Goal: Information Seeking & Learning: Learn about a topic

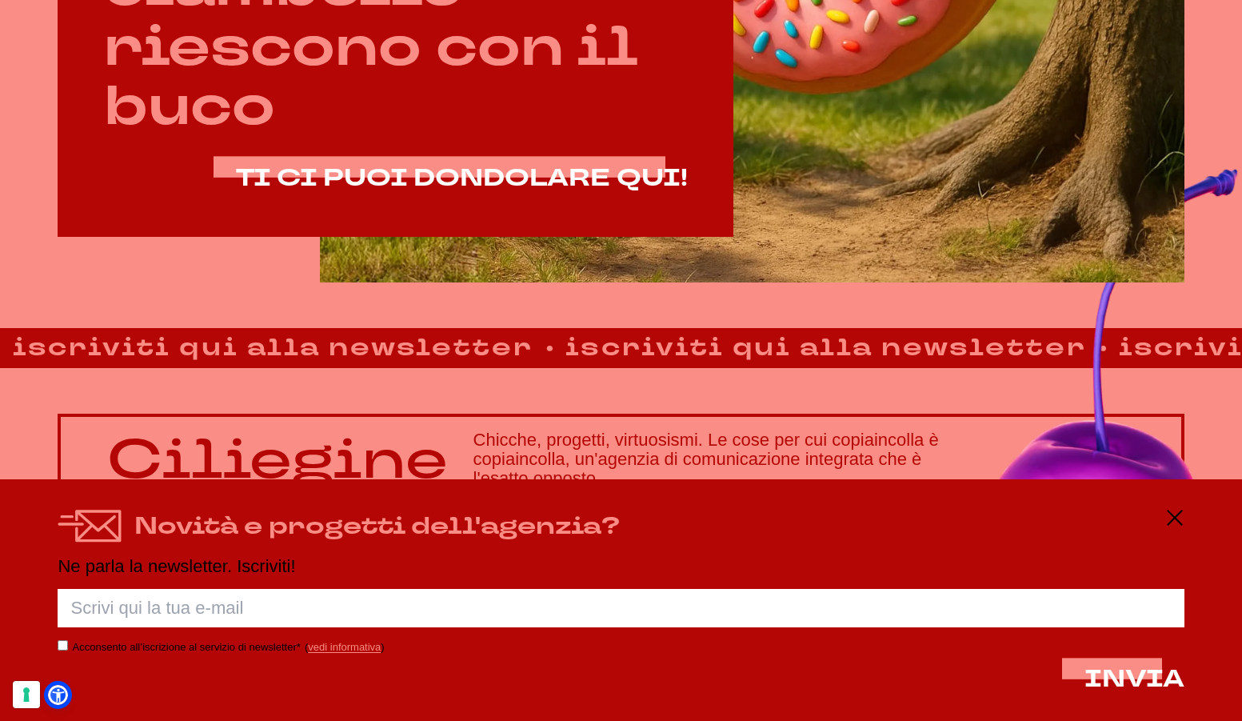
scroll to position [1026, 0]
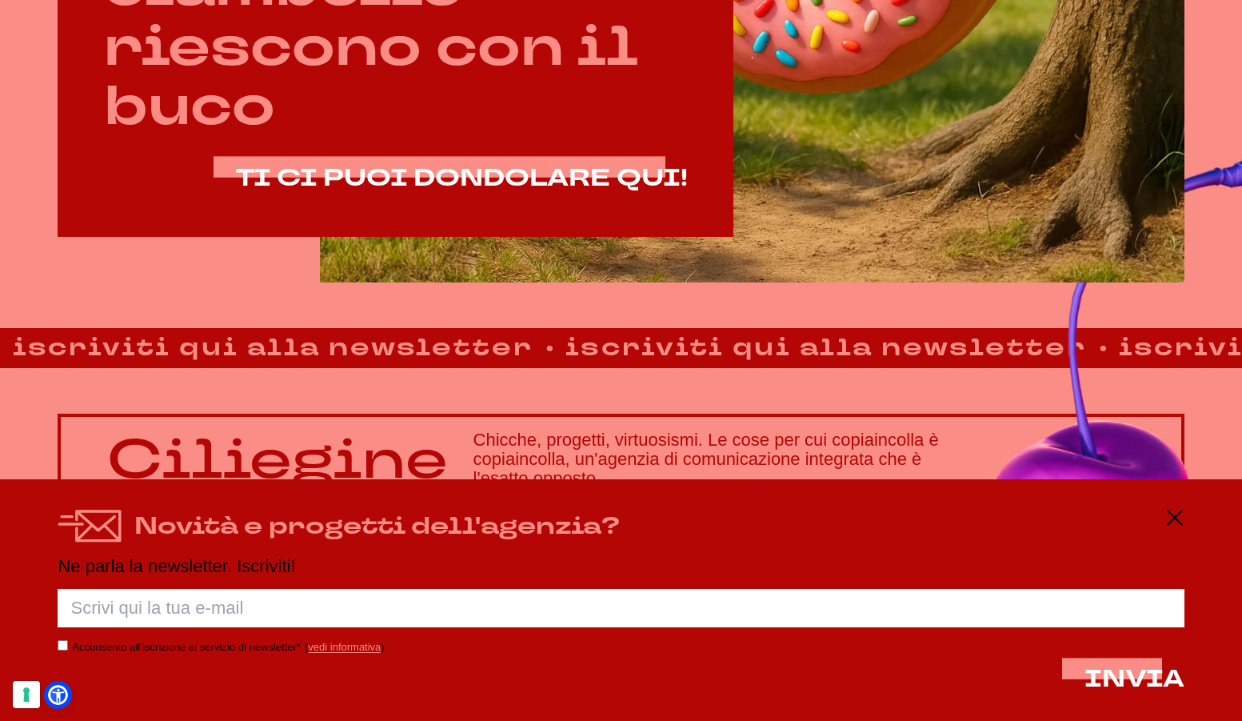
click at [1199, 519] on div "Novità e progetti dell'agenzia? Ne parla la newsletter. Iscriviti! Porca palett…" at bounding box center [621, 600] width 1242 height 242
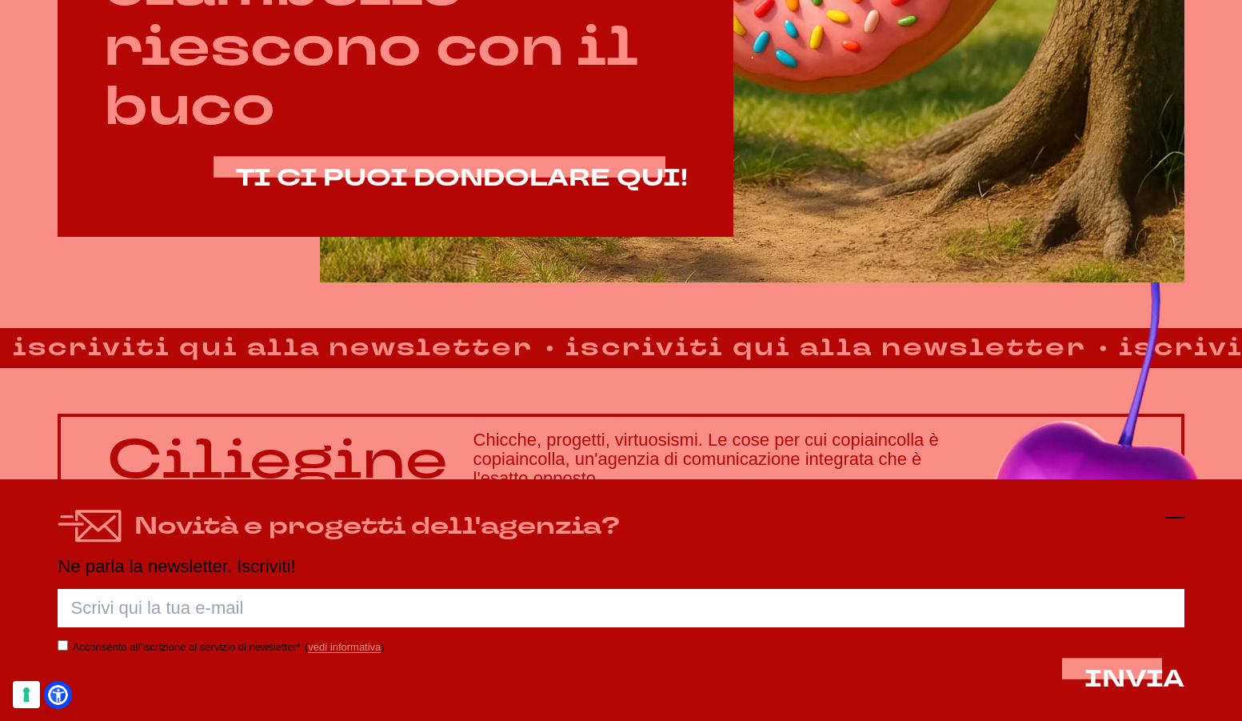
click at [1185, 520] on icon at bounding box center [1175, 517] width 19 height 19
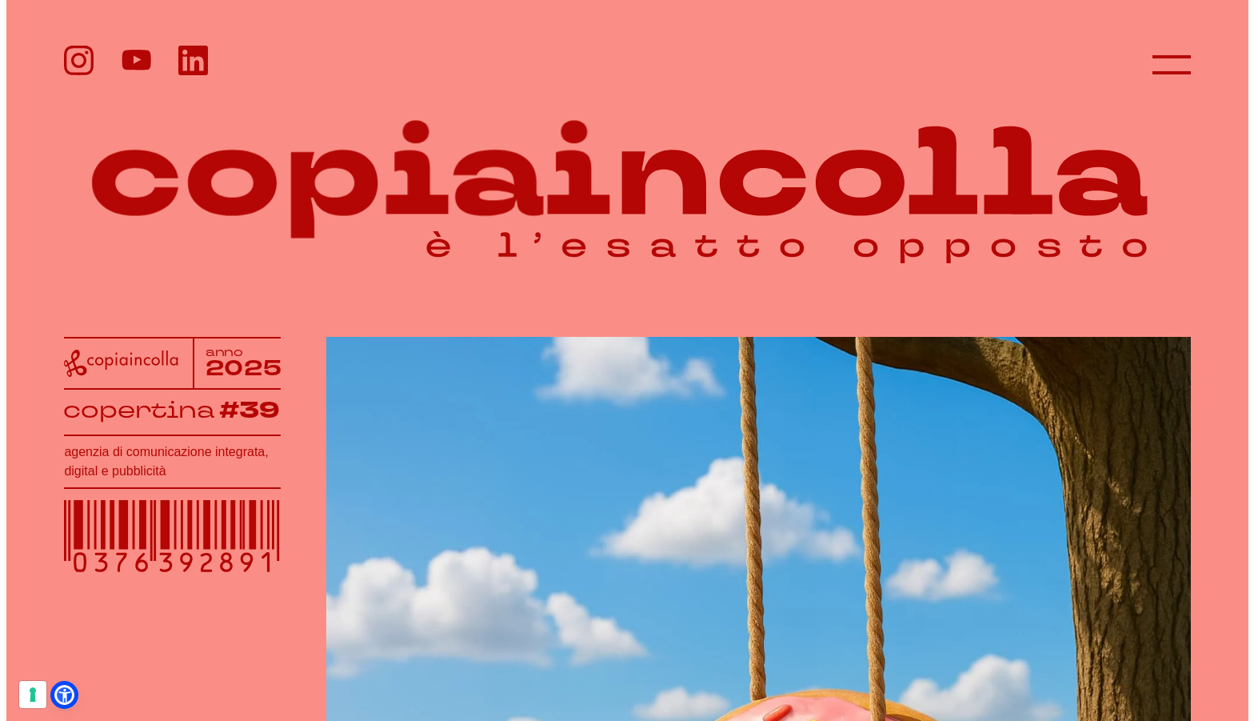
scroll to position [0, 0]
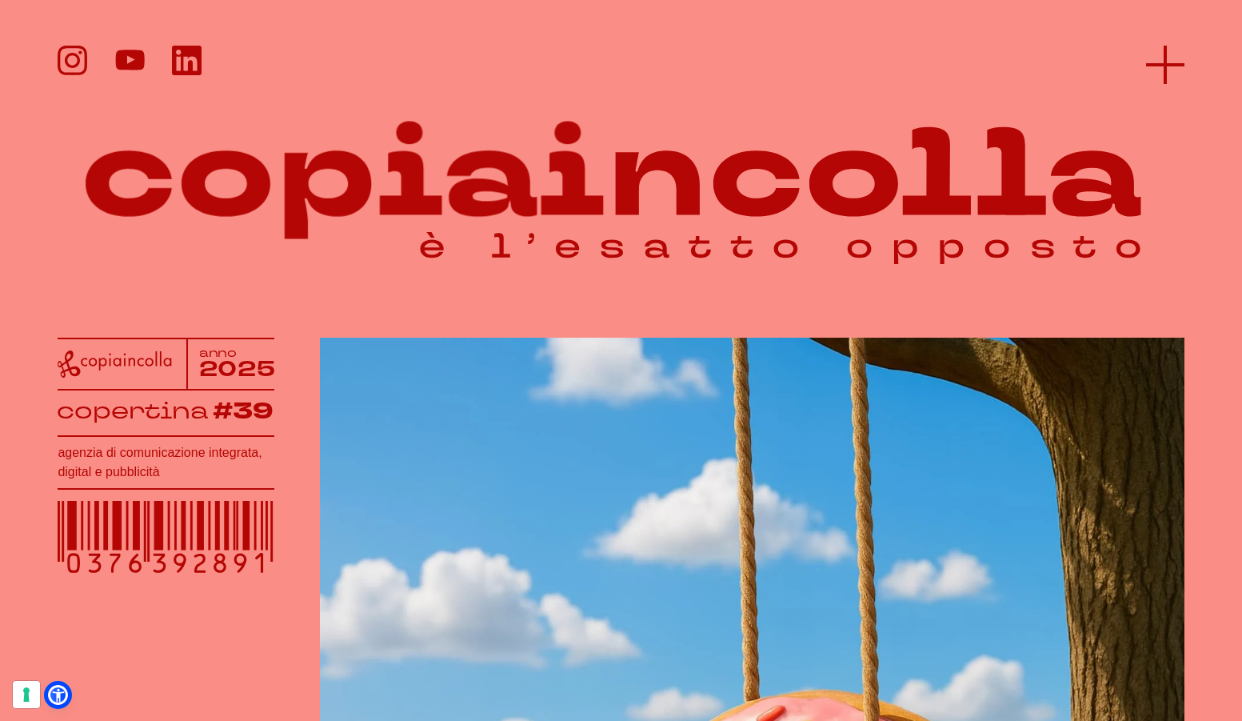
click at [1164, 58] on icon at bounding box center [1165, 65] width 38 height 38
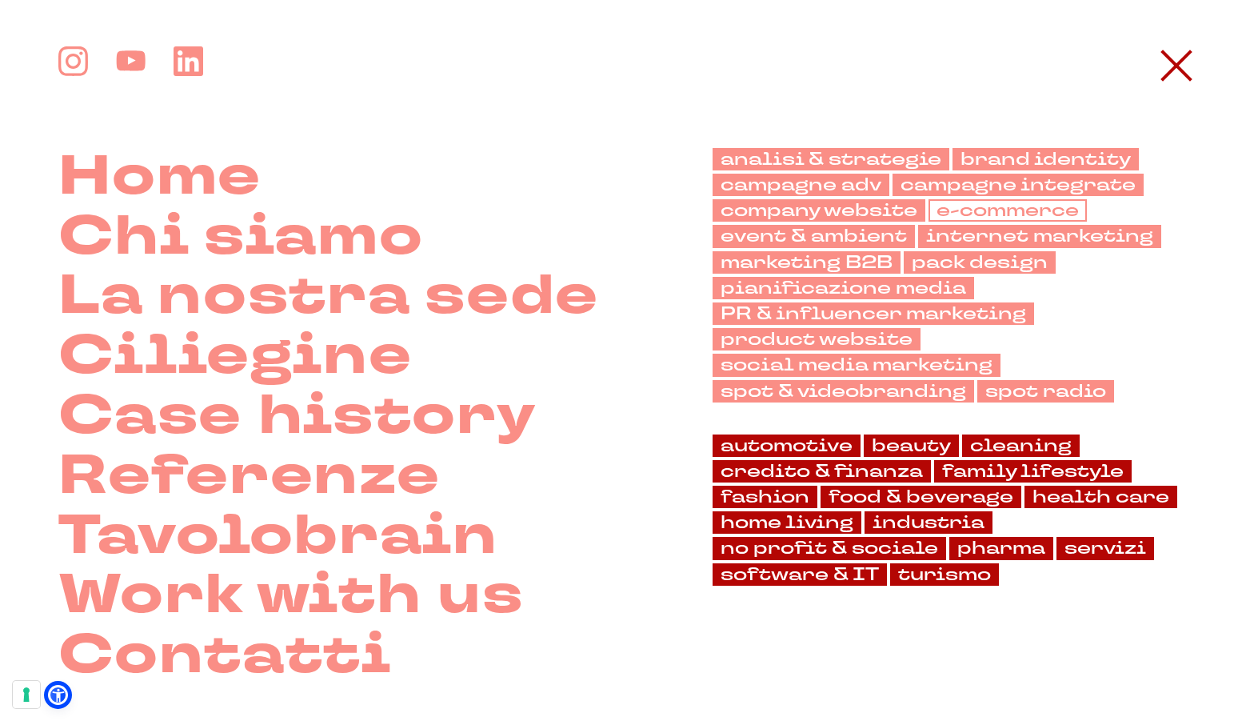
click at [942, 206] on link "e-commerce" at bounding box center [1008, 210] width 158 height 22
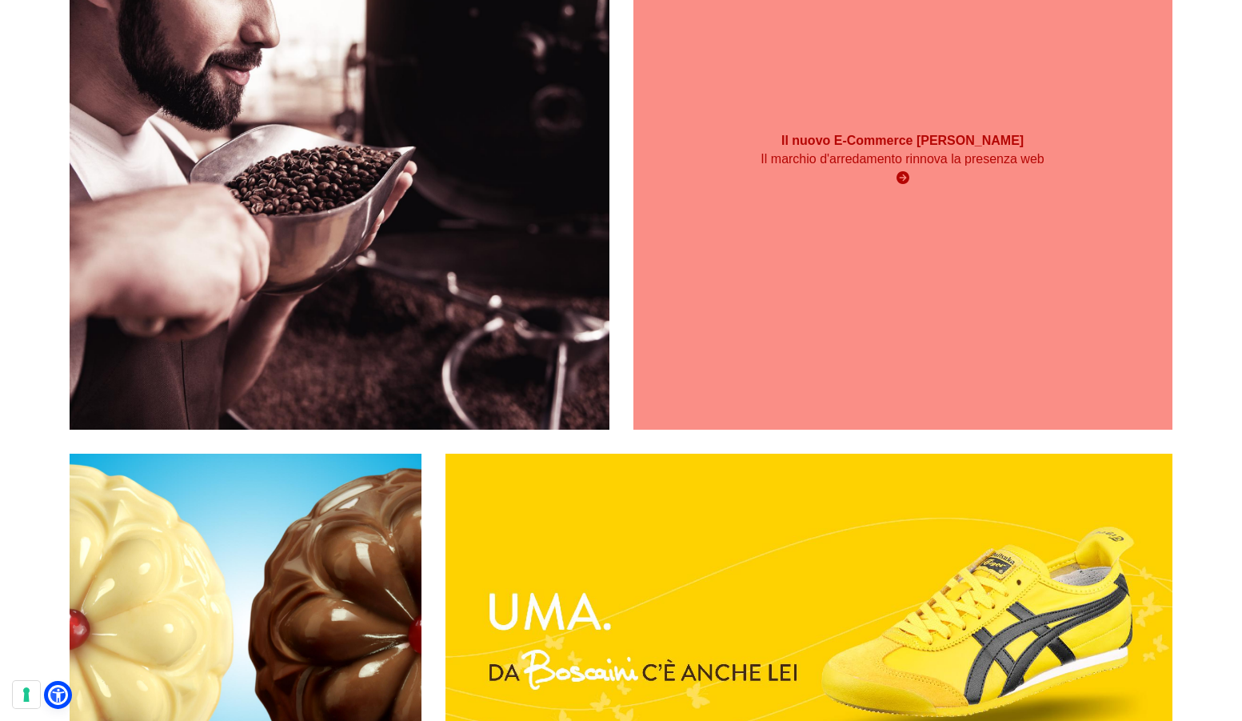
scroll to position [854, 0]
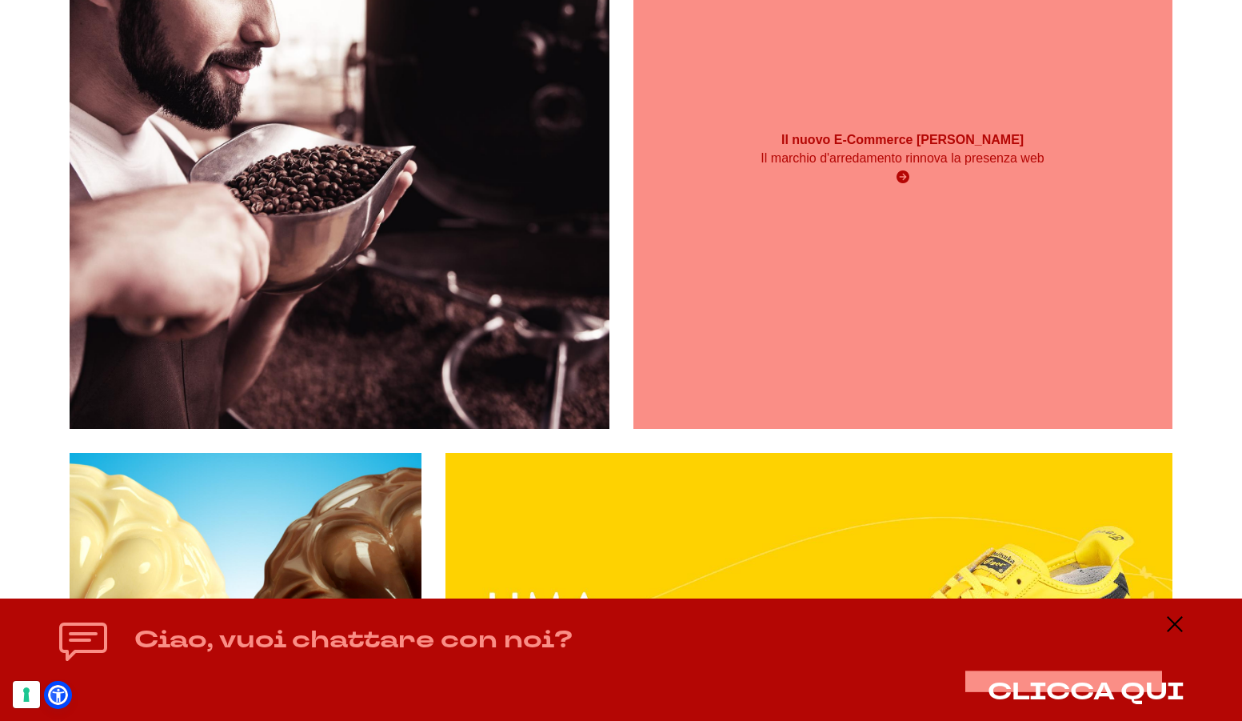
click at [869, 195] on div "Il nuovo E-Commerce Cà Dovani Il marchio d'arredamento rinnova la presenza web" at bounding box center [903, 159] width 539 height 72
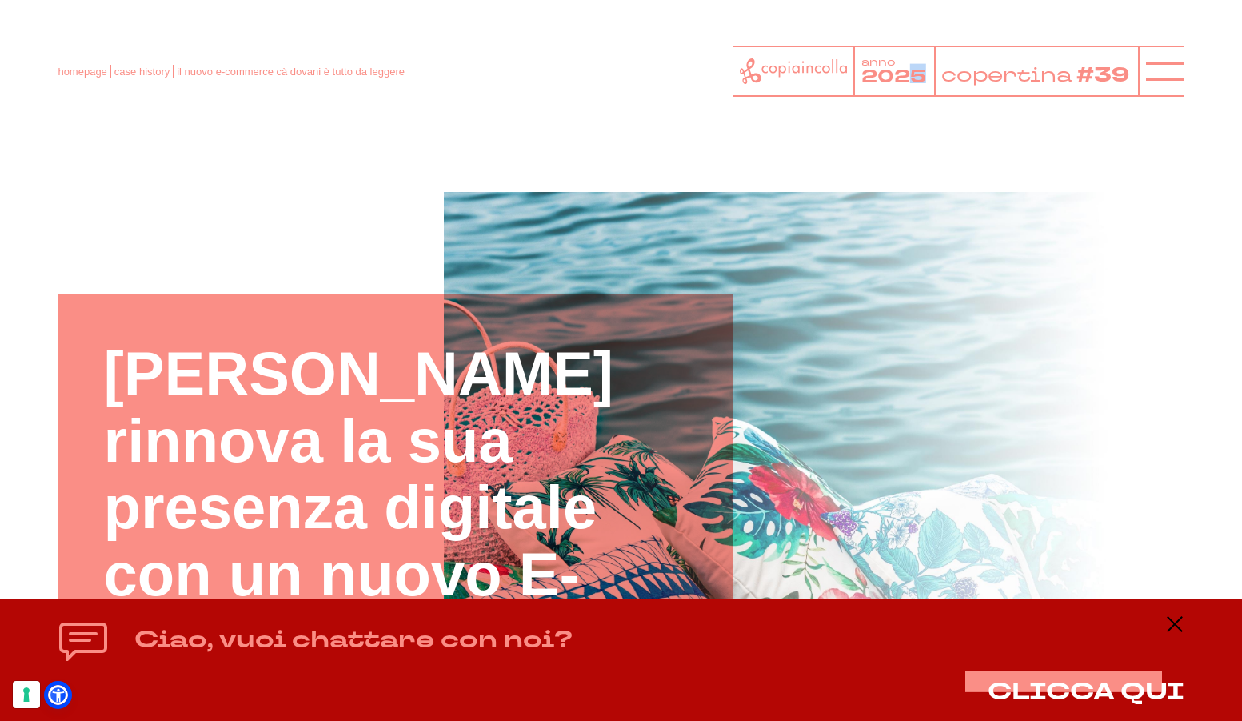
click at [918, 75] on tspan "2025" at bounding box center [894, 76] width 65 height 25
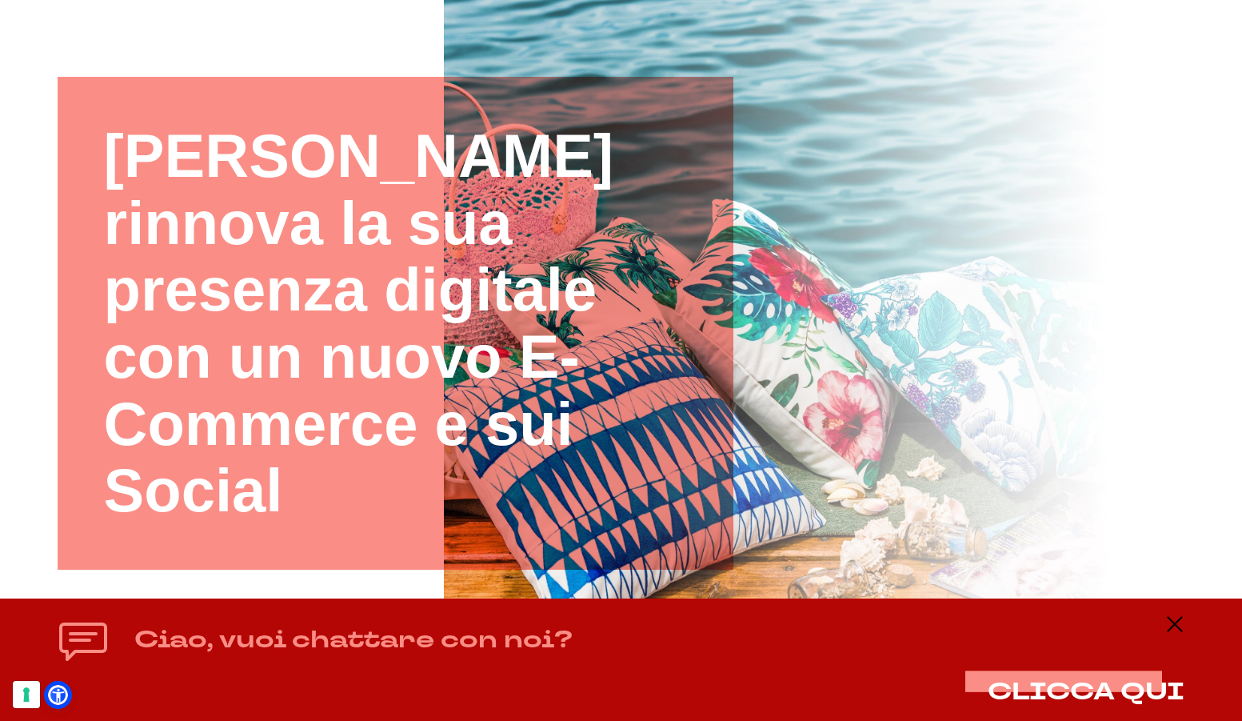
scroll to position [219, 0]
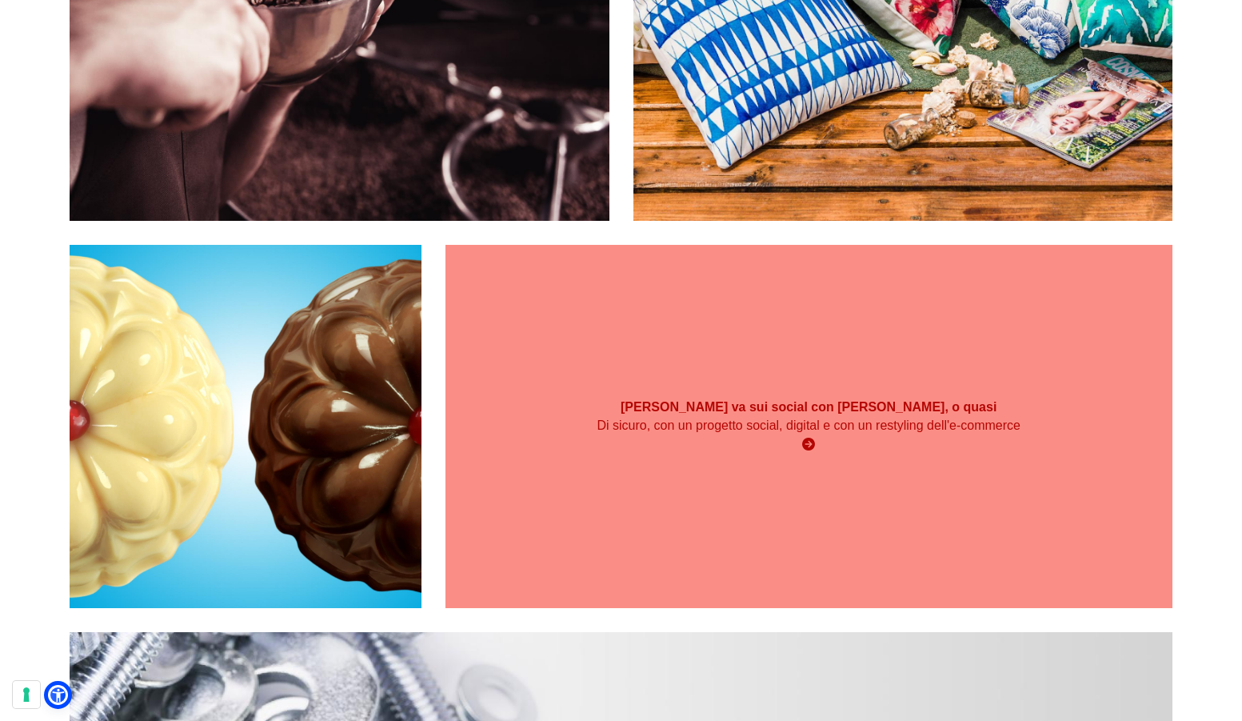
scroll to position [1064, 0]
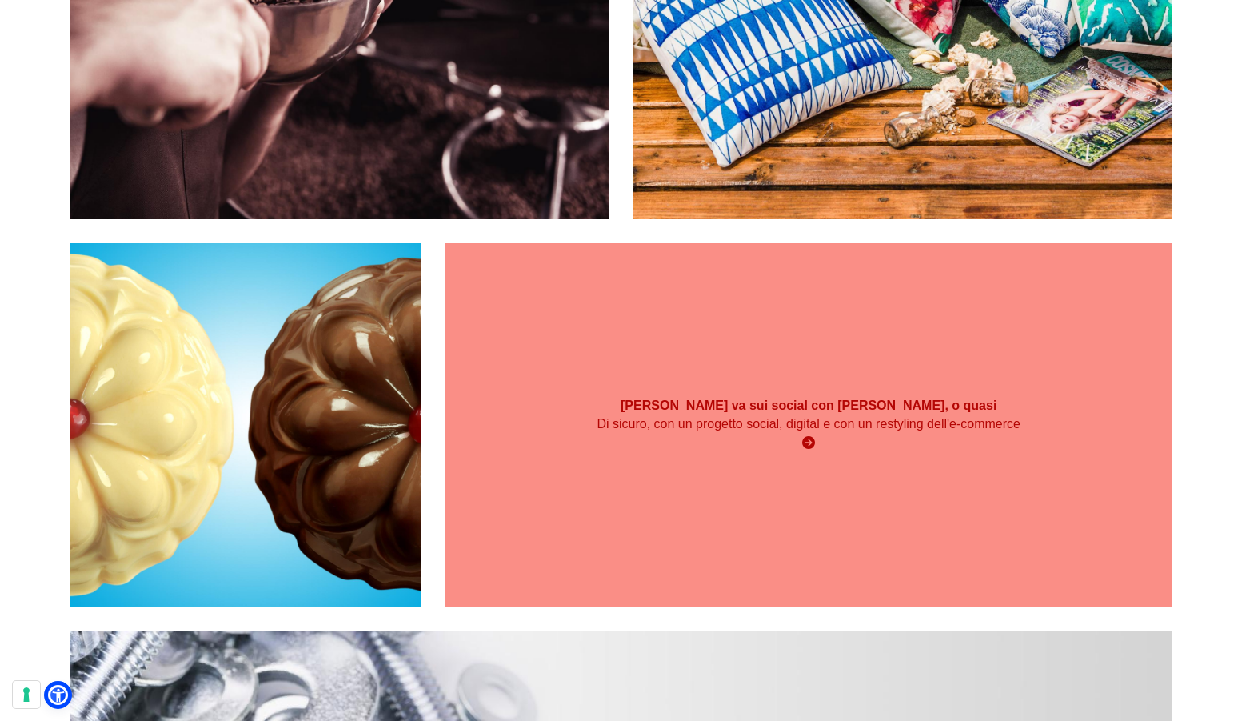
click at [898, 402] on div "Boscaini va sui social con Uma Thurman, o quasi Di sicuro, con un progetto soci…" at bounding box center [809, 424] width 727 height 363
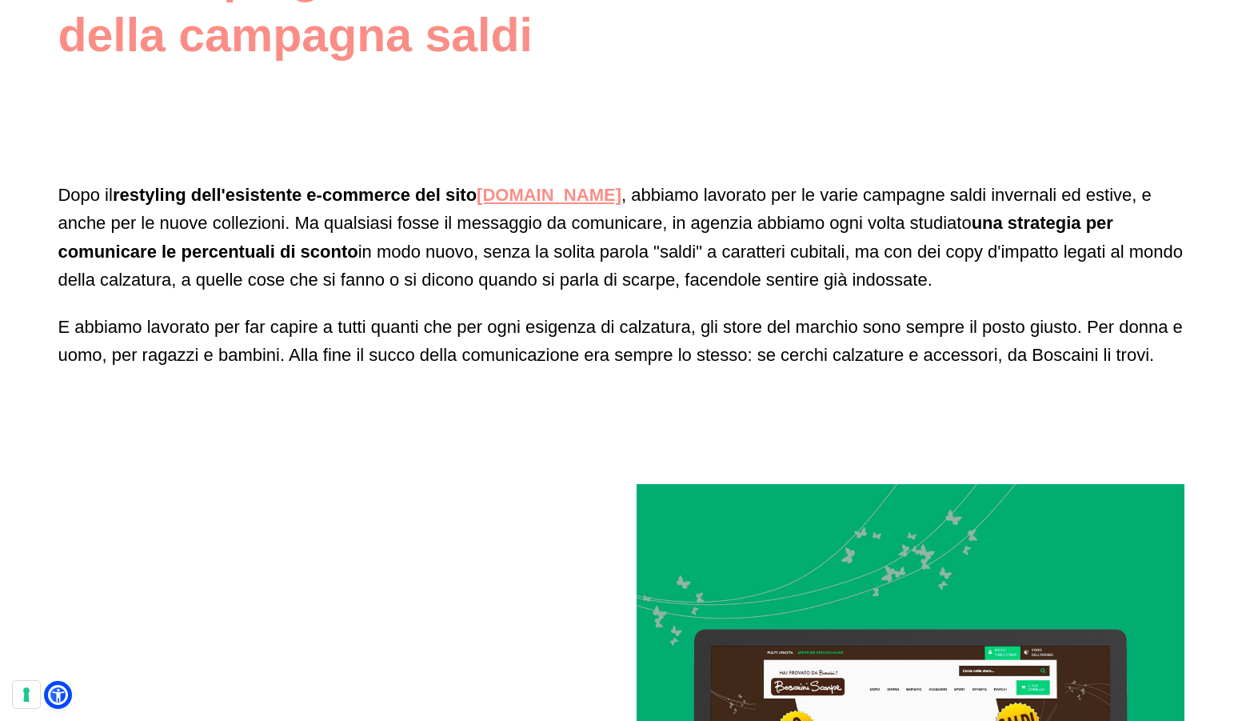
scroll to position [3497, 0]
